Goal: Entertainment & Leisure: Consume media (video, audio)

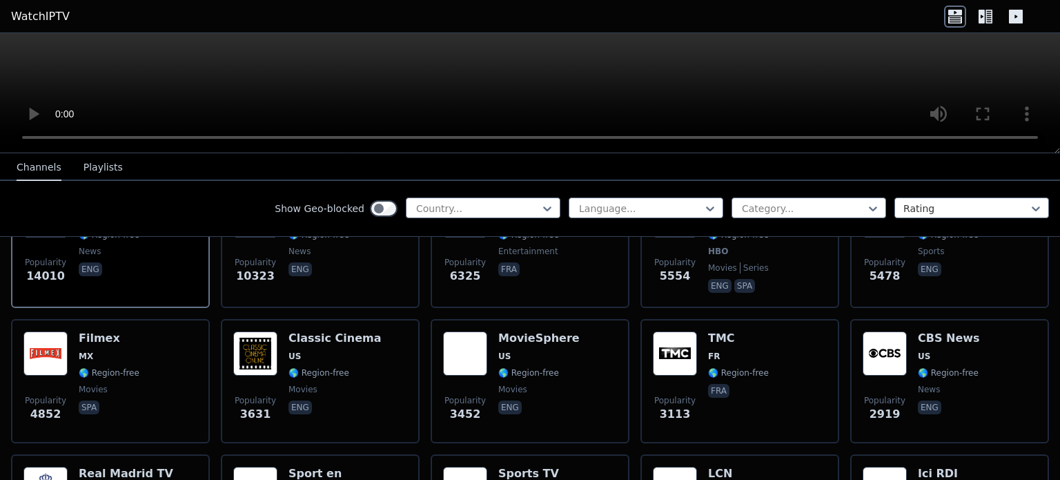
scroll to position [276, 0]
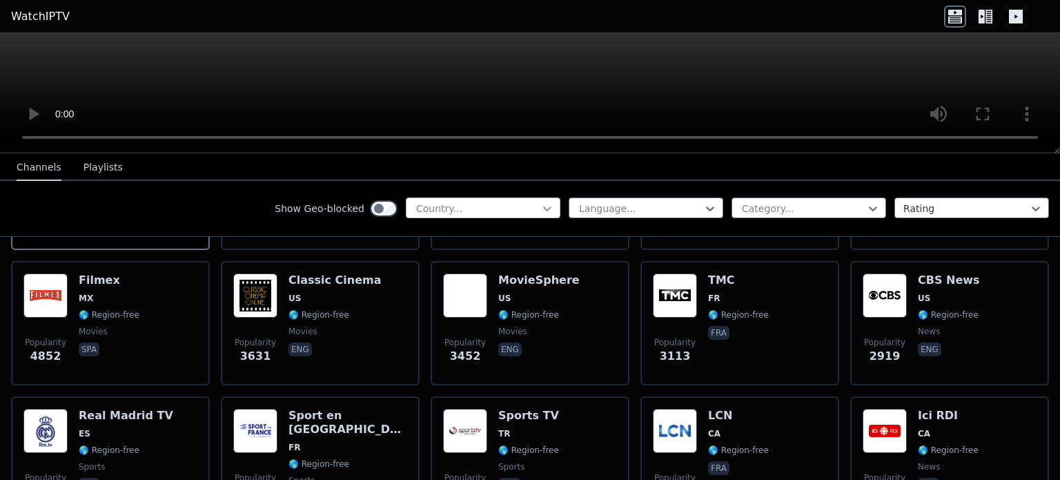
click at [543, 204] on icon at bounding box center [548, 209] width 14 height 14
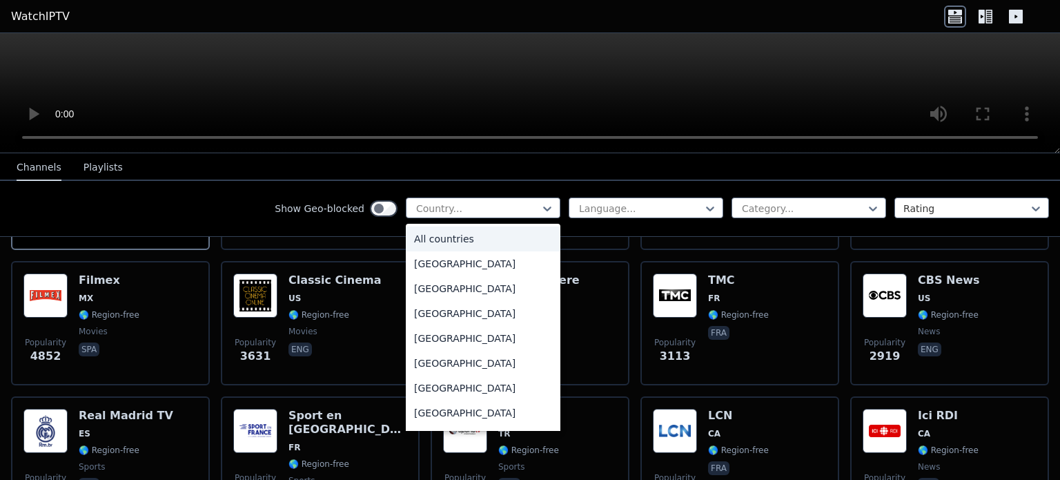
click at [679, 163] on nav "Channels Playlists" at bounding box center [530, 167] width 1060 height 28
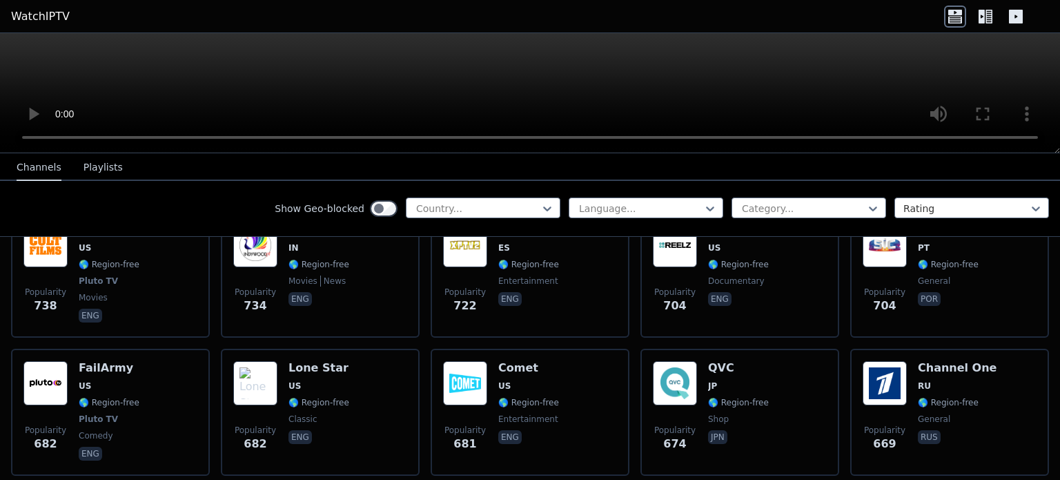
scroll to position [2900, 0]
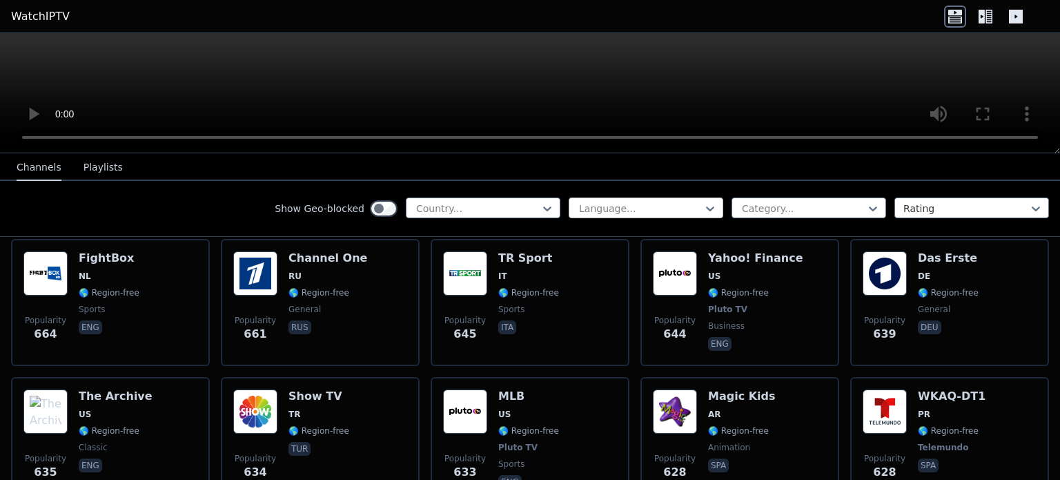
click at [632, 205] on div at bounding box center [641, 209] width 126 height 14
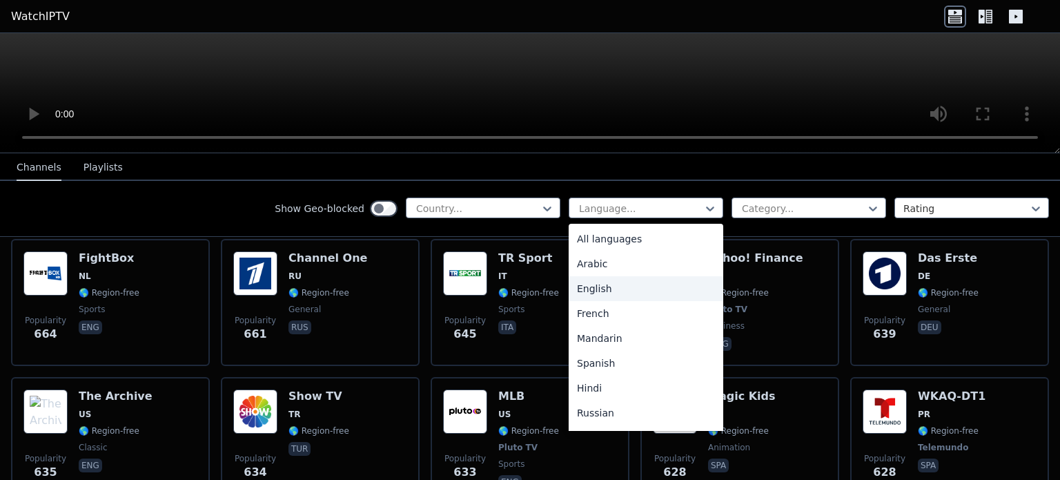
drag, startPoint x: 599, startPoint y: 291, endPoint x: 617, endPoint y: 283, distance: 19.1
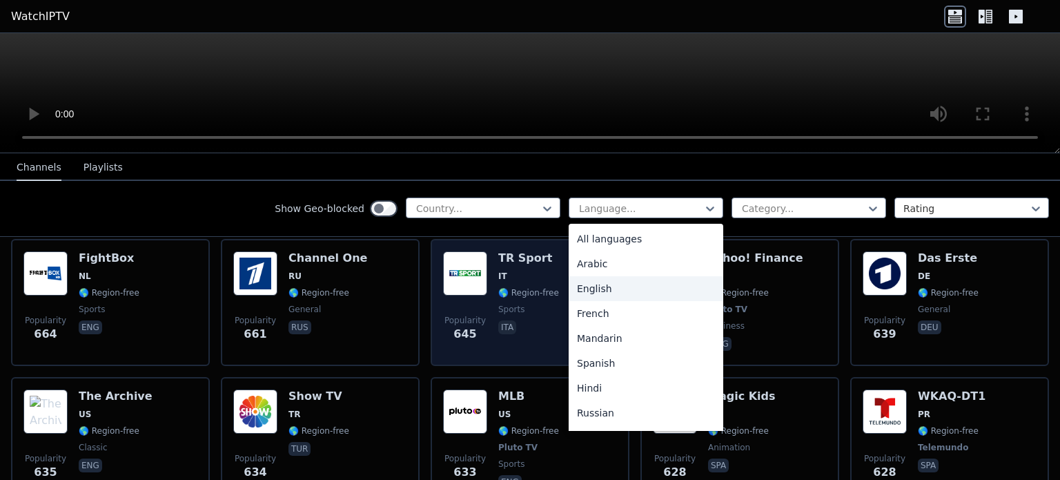
click at [600, 291] on div "English" at bounding box center [646, 288] width 155 height 25
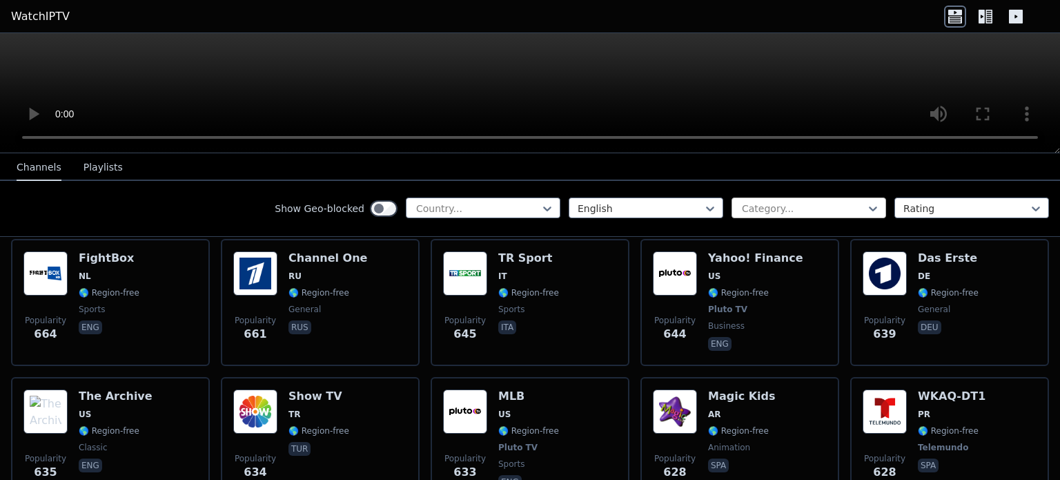
click at [801, 204] on div at bounding box center [804, 209] width 126 height 14
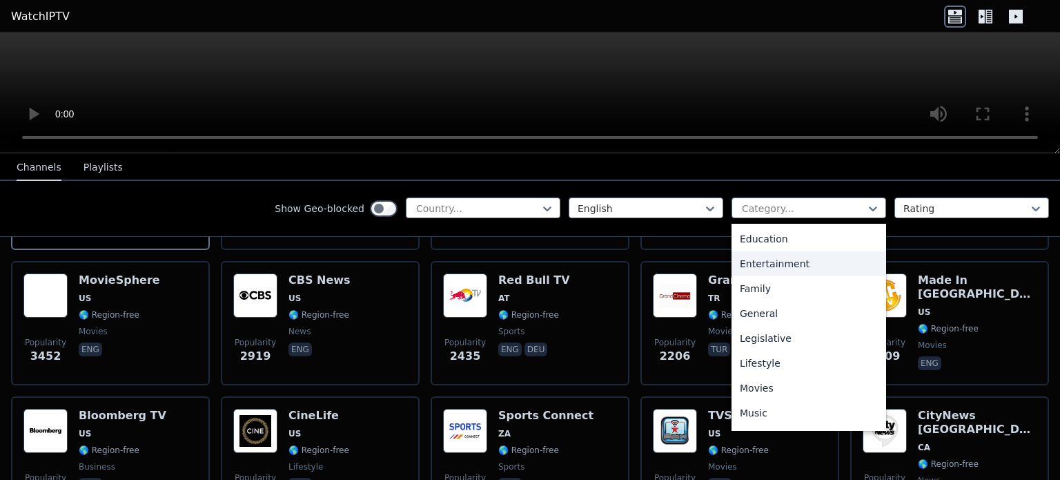
scroll to position [276, 0]
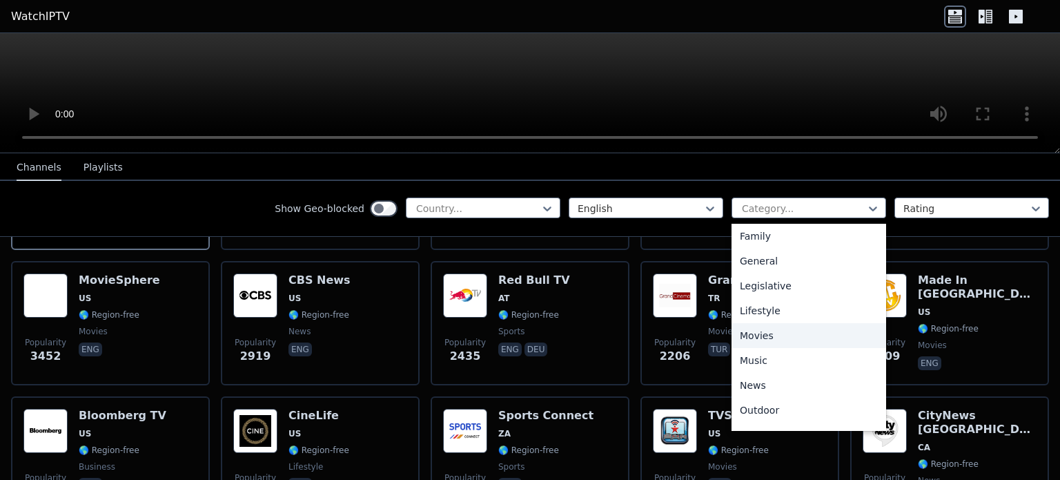
click at [771, 331] on div "Movies" at bounding box center [809, 335] width 155 height 25
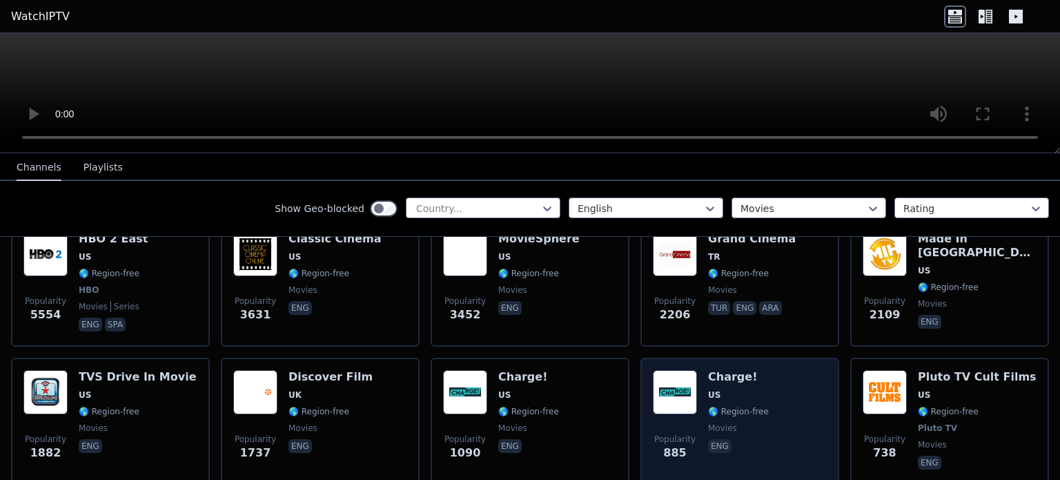
scroll to position [207, 0]
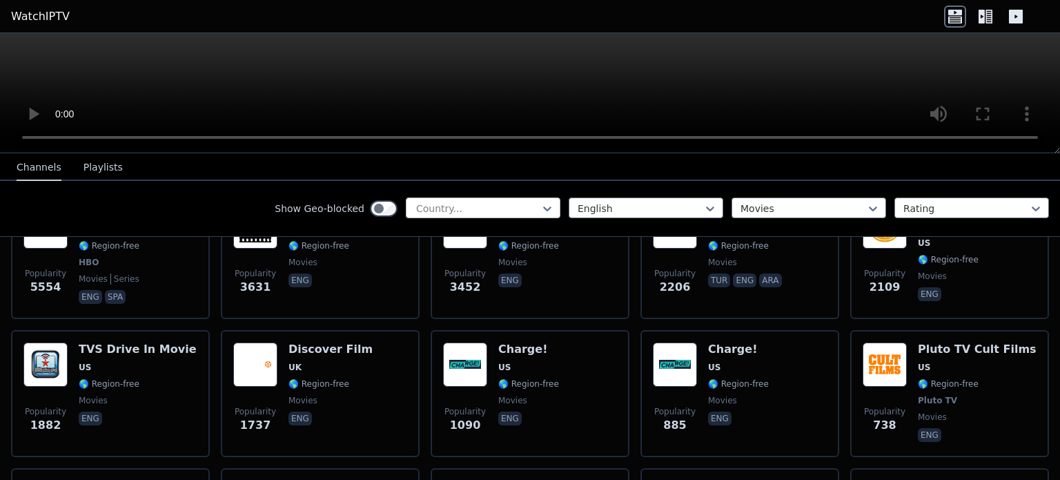
click at [497, 206] on div at bounding box center [478, 209] width 126 height 14
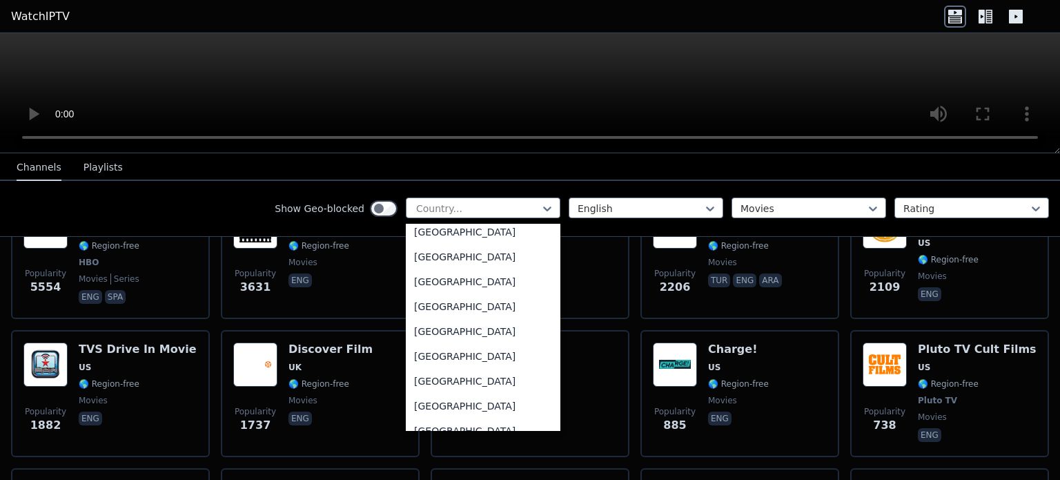
scroll to position [4833, 0]
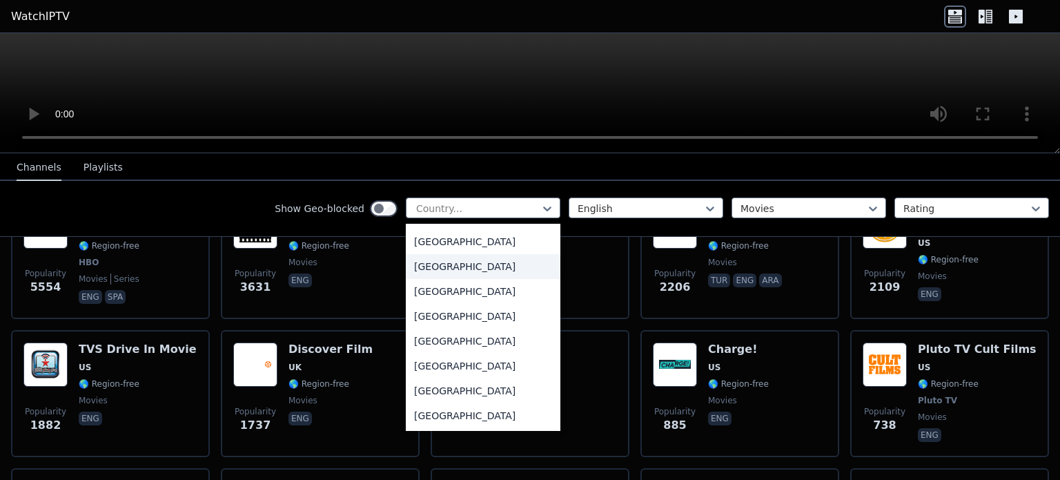
click at [465, 270] on div "[GEOGRAPHIC_DATA]" at bounding box center [483, 266] width 155 height 25
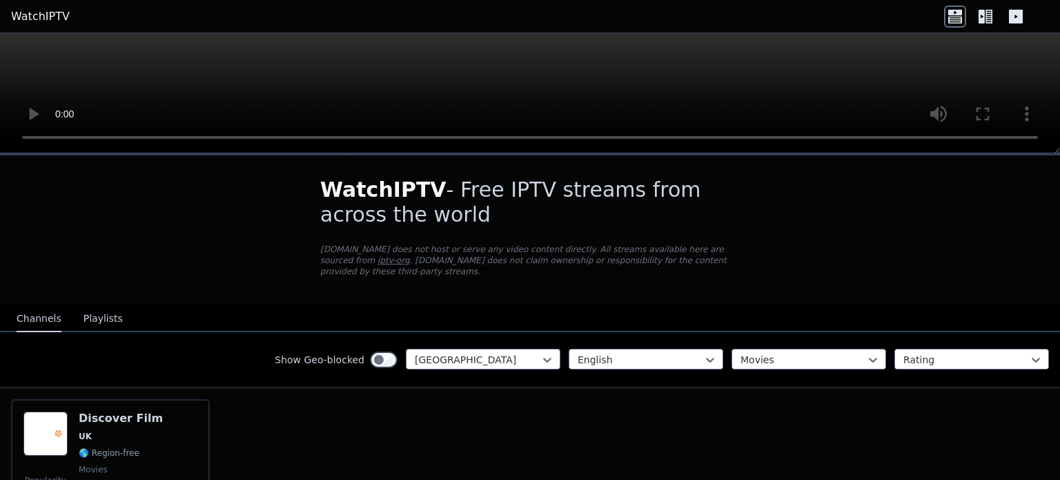
scroll to position [88, 0]
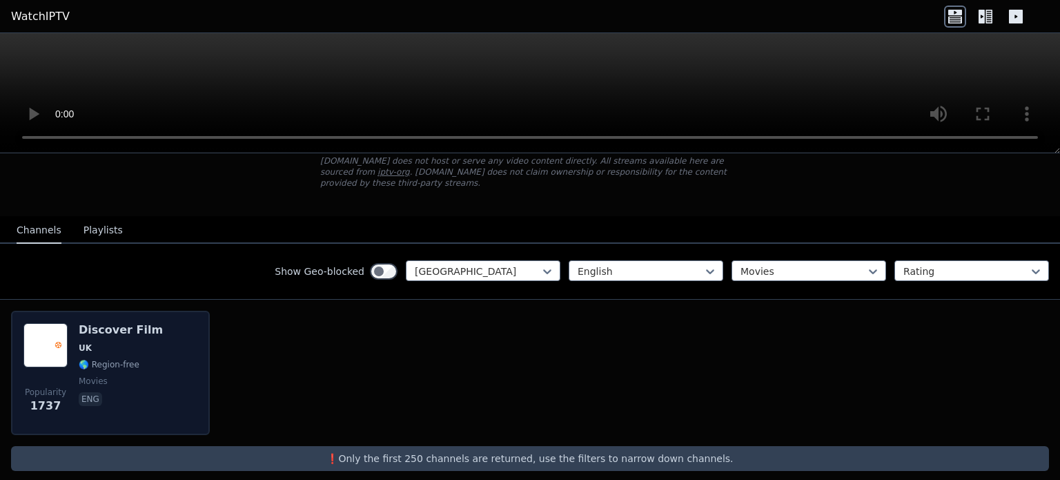
click at [47, 340] on img at bounding box center [45, 345] width 44 height 44
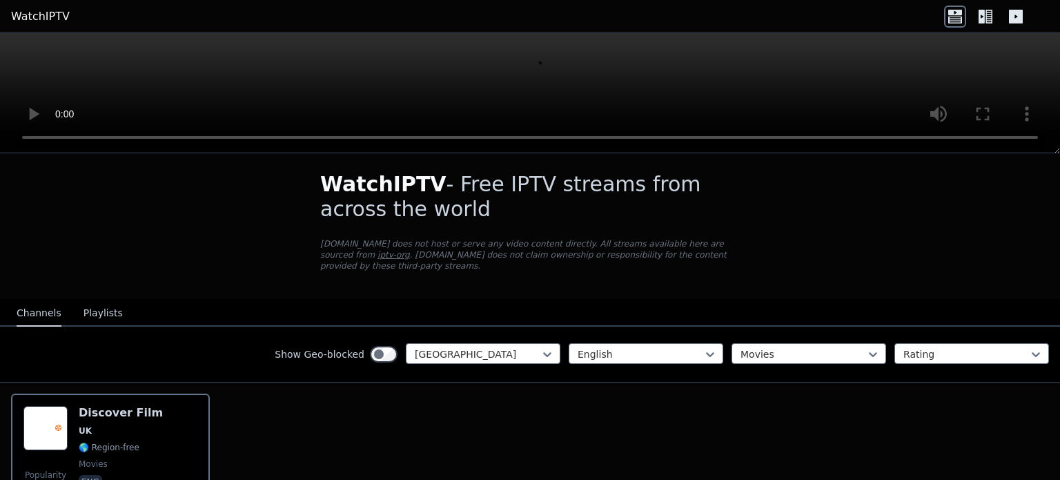
scroll to position [0, 0]
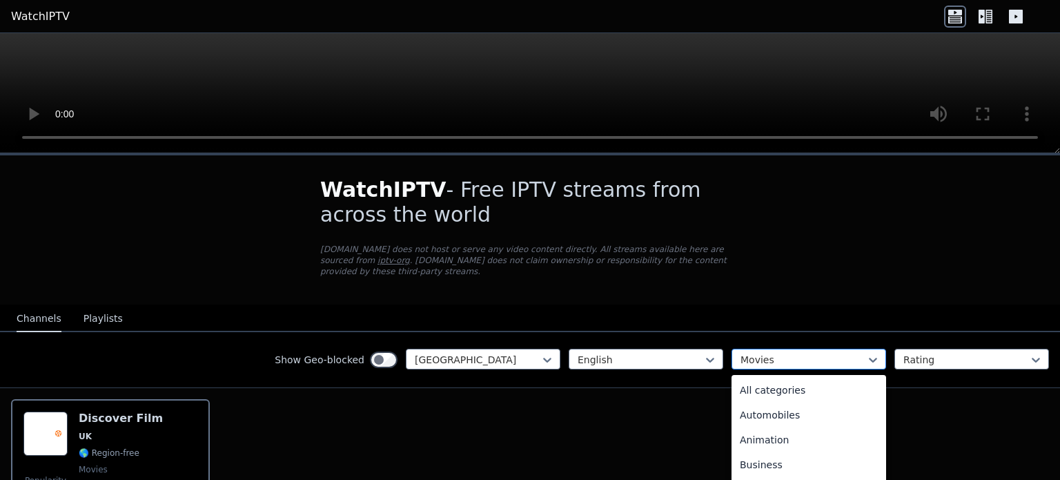
click at [801, 353] on div at bounding box center [804, 360] width 126 height 14
click at [793, 378] on div "All categories" at bounding box center [809, 390] width 155 height 25
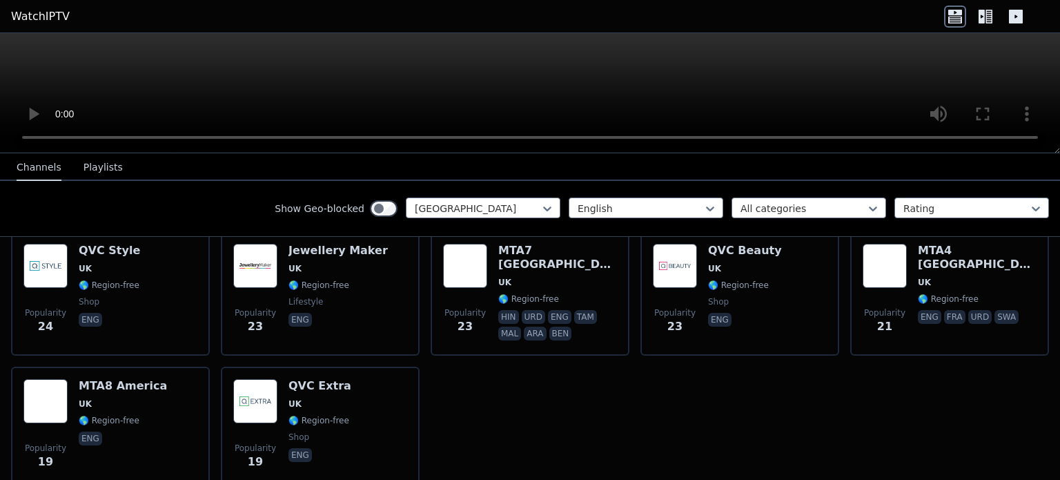
scroll to position [1439, 0]
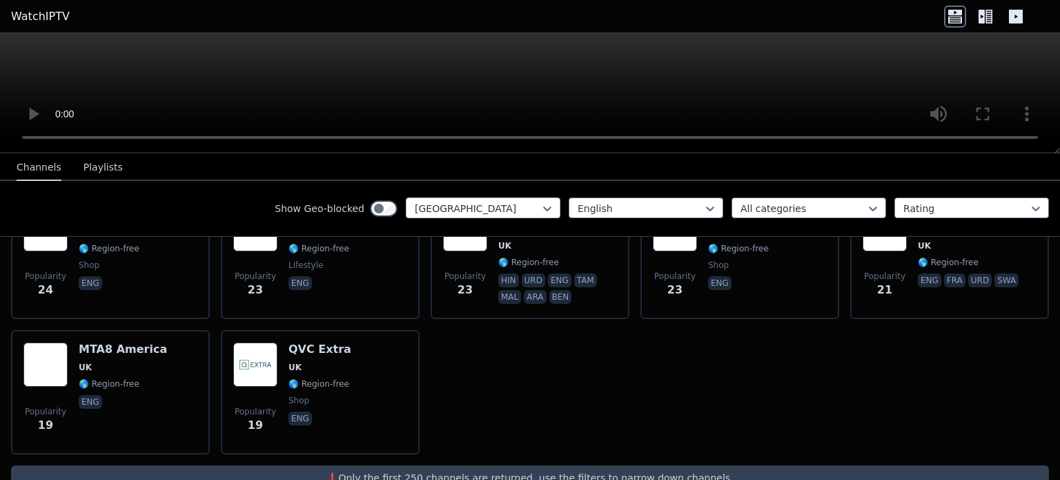
click at [504, 205] on div at bounding box center [478, 209] width 126 height 14
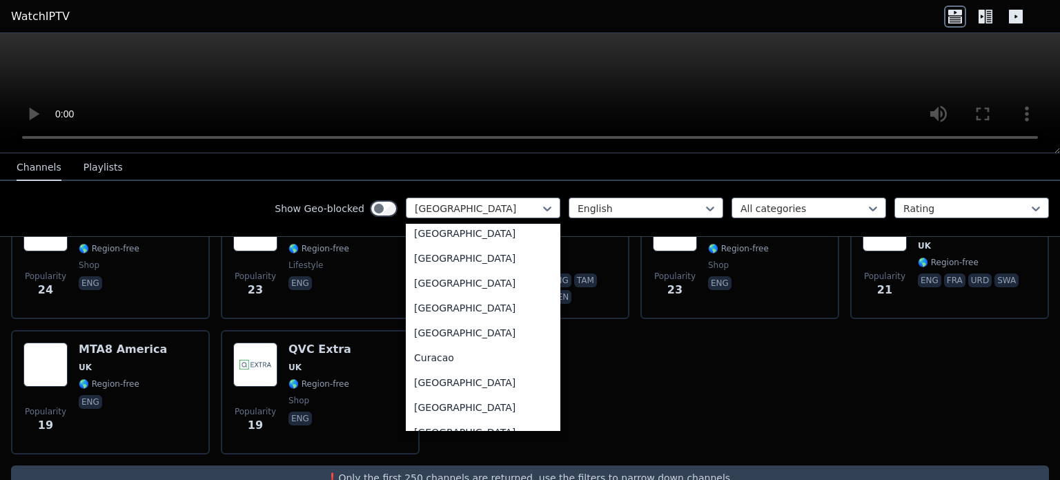
scroll to position [0, 0]
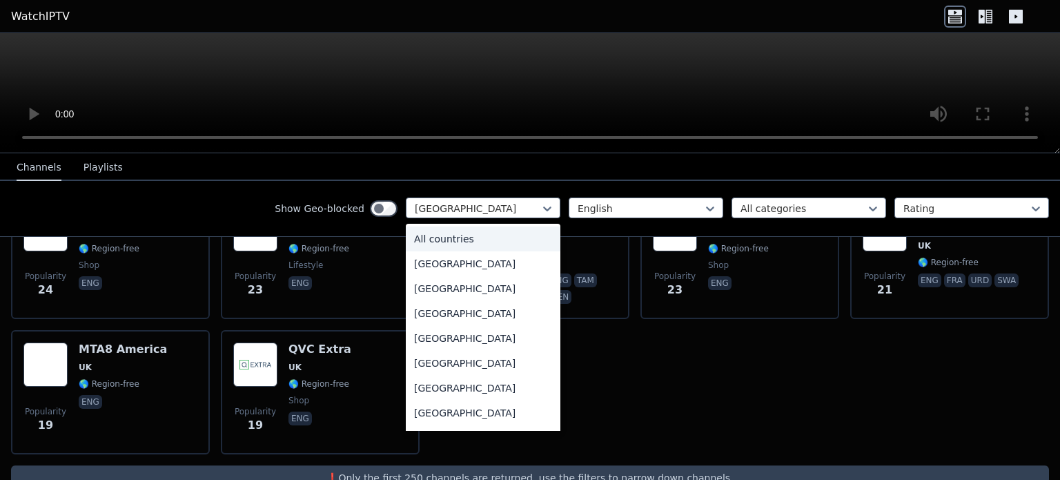
click at [472, 235] on div "All countries" at bounding box center [483, 238] width 155 height 25
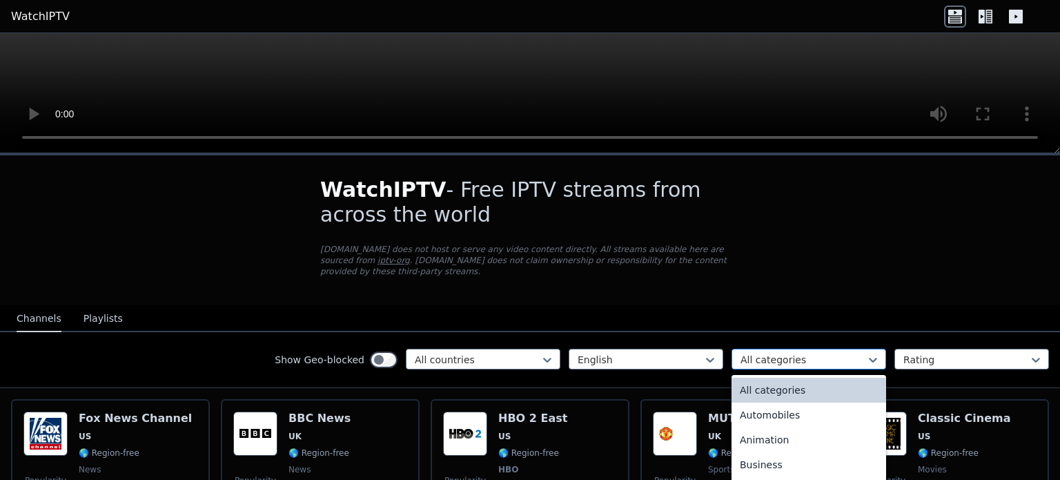
click at [771, 353] on div at bounding box center [804, 360] width 126 height 14
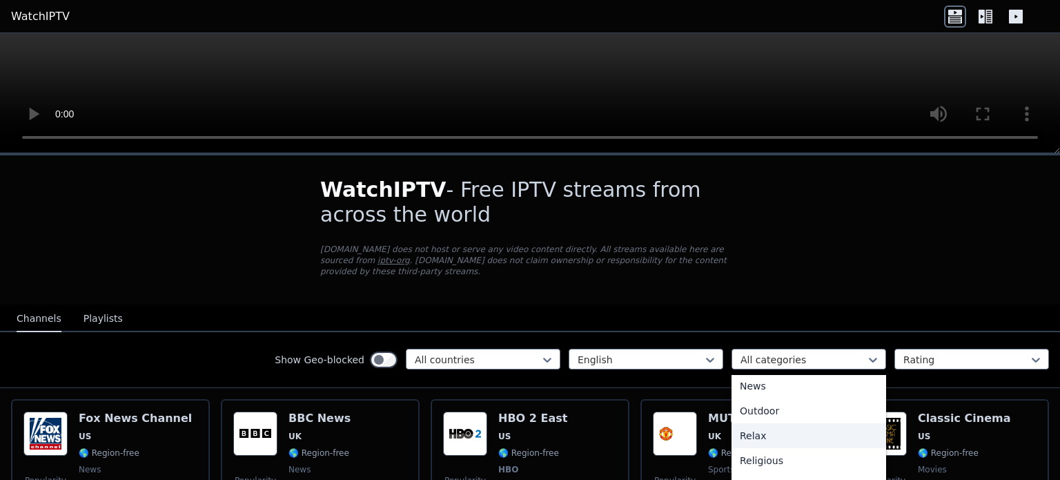
scroll to position [358, 0]
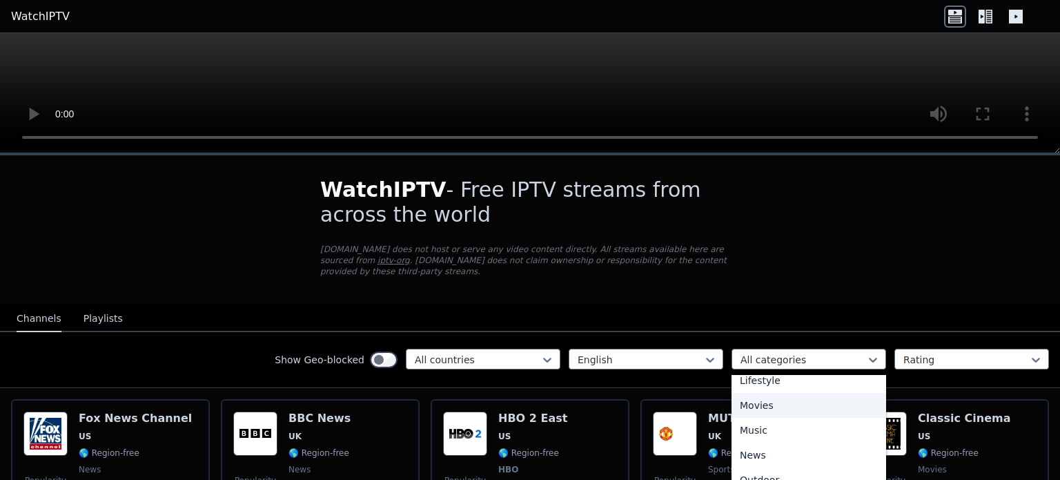
click at [759, 403] on div "Movies" at bounding box center [809, 405] width 155 height 25
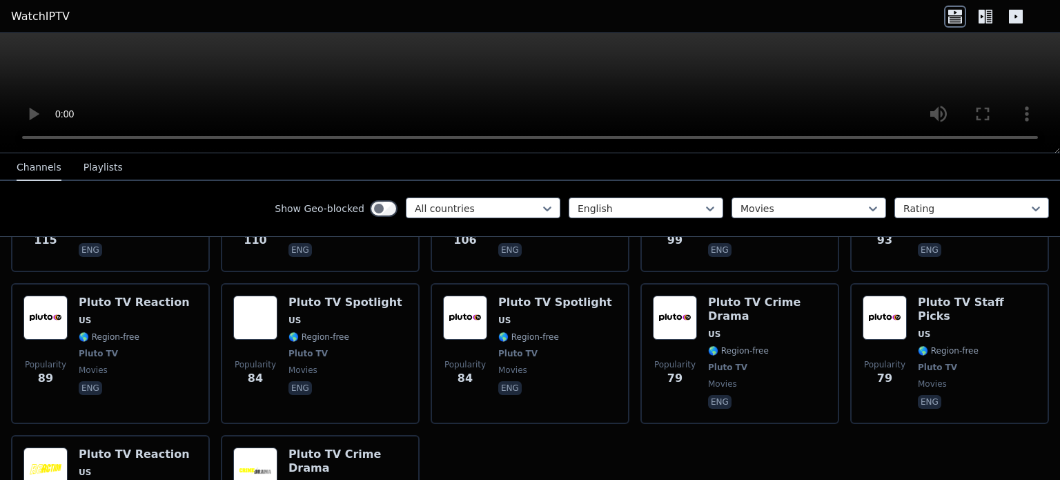
scroll to position [1384, 0]
